Goal: Transaction & Acquisition: Purchase product/service

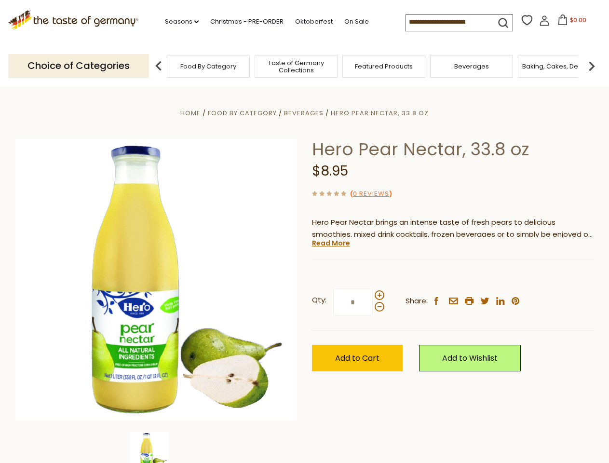
click at [304, 232] on div "Home Food By Category [GEOGRAPHIC_DATA] Hero Pear Nectar, 33.8 oz Hero Pear Nec…" at bounding box center [304, 293] width 593 height 372
click at [178, 22] on link "Seasons dropdown_arrow" at bounding box center [182, 21] width 34 height 11
click at [448, 22] on input at bounding box center [447, 22] width 82 height 14
click at [570, 23] on span "$0.00" at bounding box center [578, 20] width 16 height 8
click at [165, 66] on div "All Seasons Recipes Game Day [DATE] [DATE] [DATE][PERSON_NAME] [DATE] Springfes…" at bounding box center [220, 226] width 110 height 409
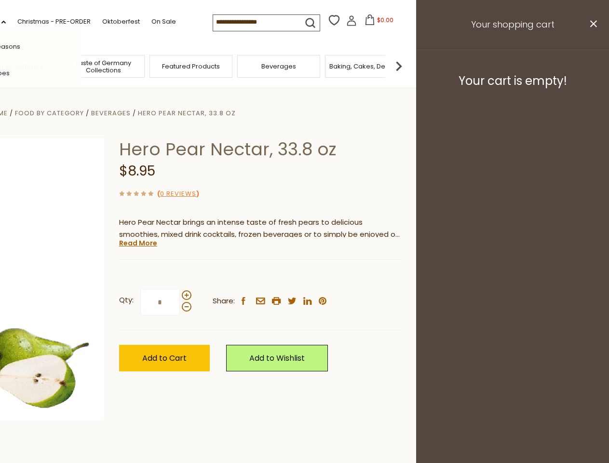
click at [304, 276] on div "Qty: * Share: facebook email printer twitter linkedin pinterest" at bounding box center [260, 303] width 282 height 56
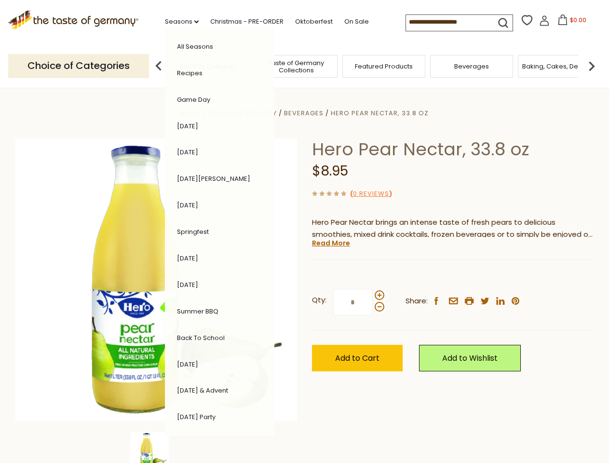
click at [156, 448] on img at bounding box center [149, 451] width 39 height 39
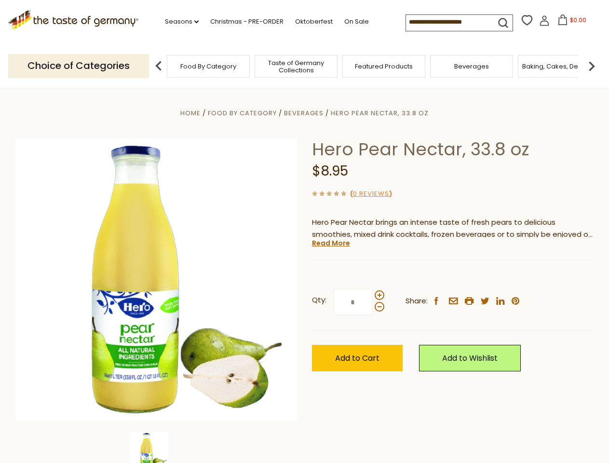
click at [156, 448] on img at bounding box center [149, 451] width 39 height 39
click at [331, 243] on link "Read More" at bounding box center [331, 243] width 38 height 10
